Goal: Find specific page/section: Find specific page/section

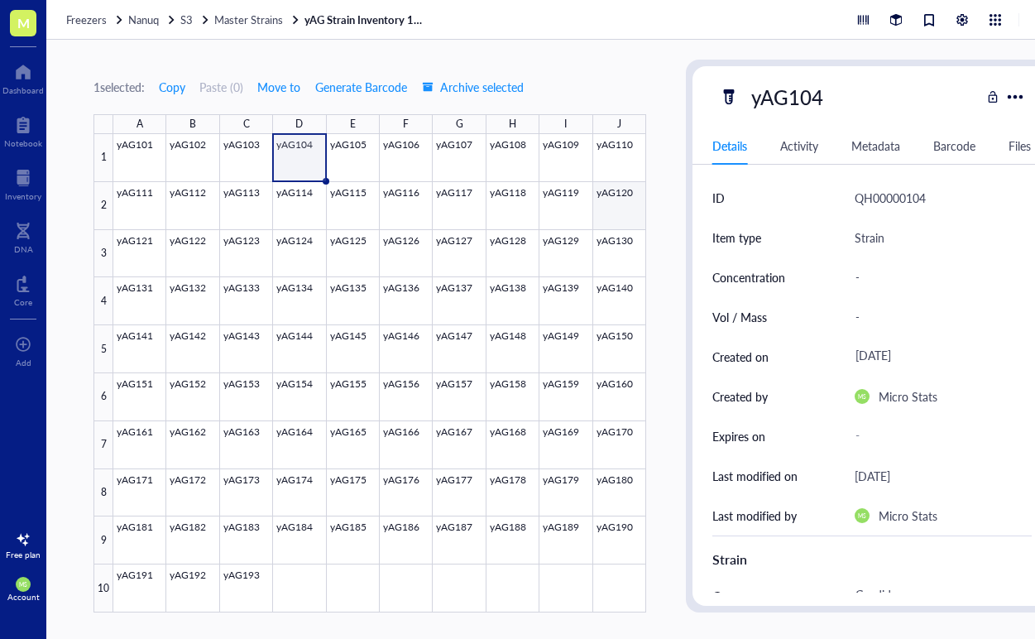
scroll to position [7, 0]
click at [352, 12] on link "yAG Strain Inventory 101-193" at bounding box center [366, 19] width 124 height 15
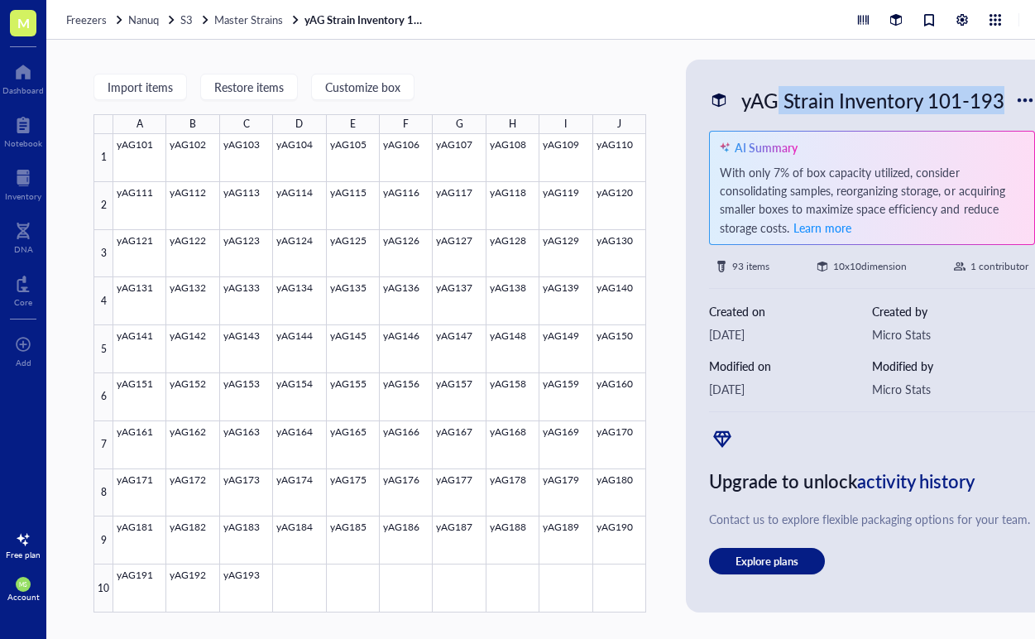
drag, startPoint x: 778, startPoint y: 98, endPoint x: 999, endPoint y: 90, distance: 221.0
click at [999, 90] on div "yAG Strain Inventory 101-193" at bounding box center [873, 100] width 278 height 35
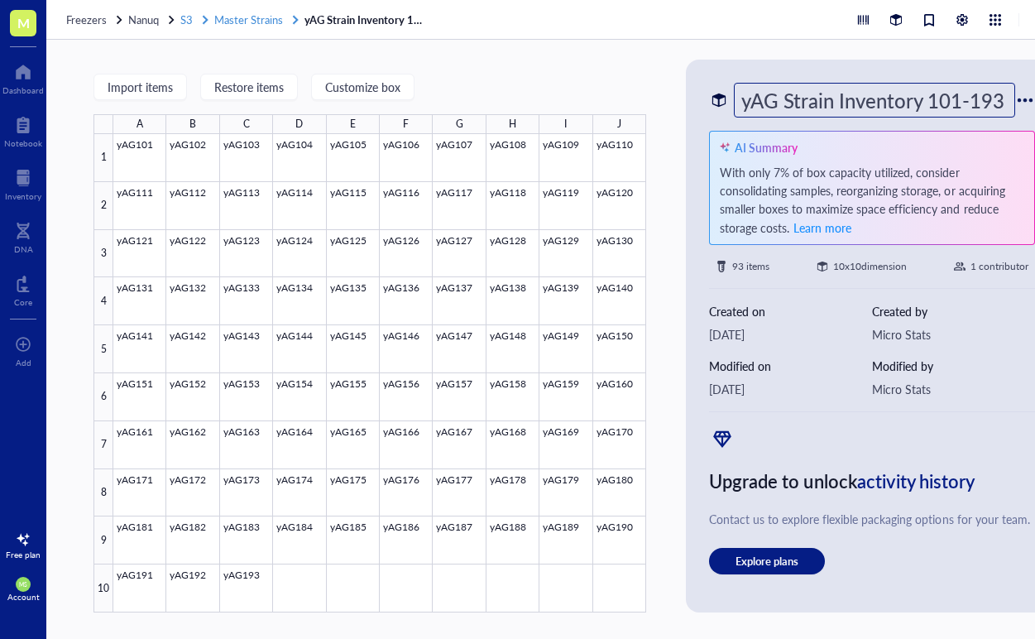
click at [266, 25] on span "Master Strains" at bounding box center [248, 20] width 69 height 16
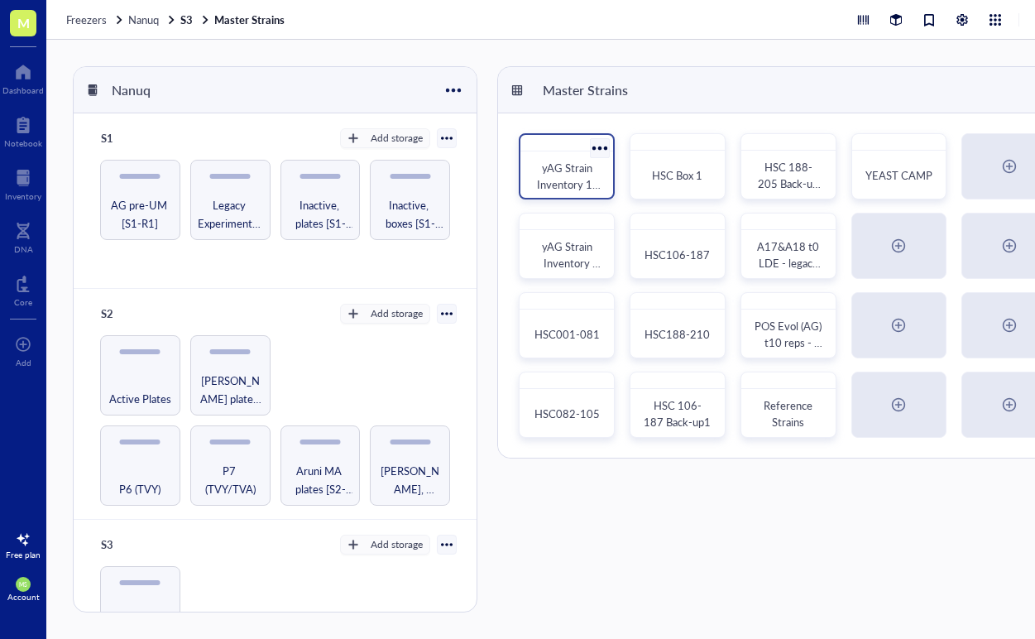
click at [568, 177] on span "yAG Strain Inventory 1-100" at bounding box center [569, 184] width 64 height 49
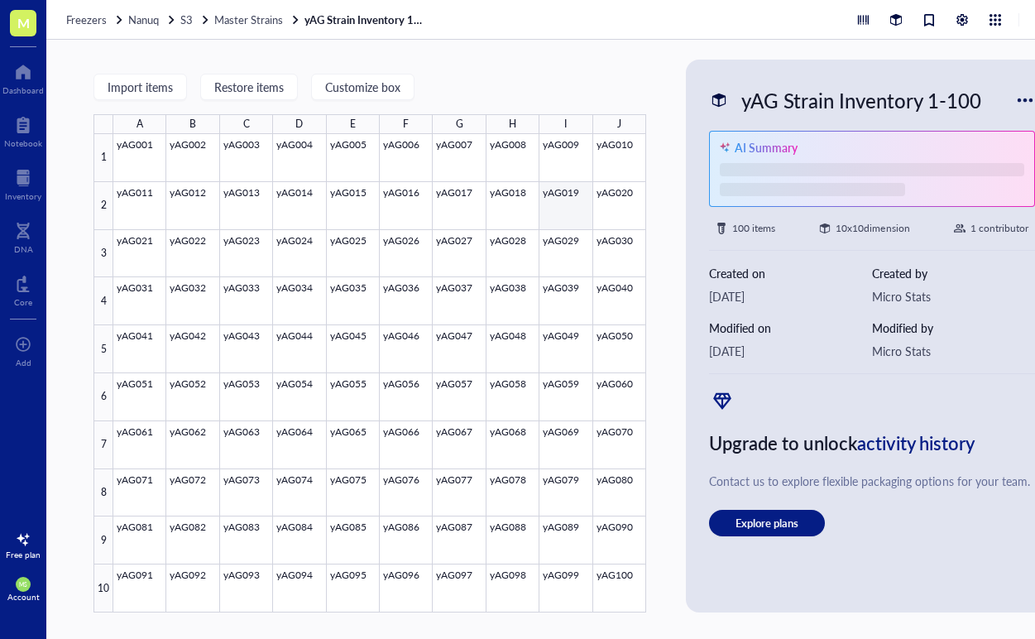
scroll to position [7, 0]
